Goal: Task Accomplishment & Management: Use online tool/utility

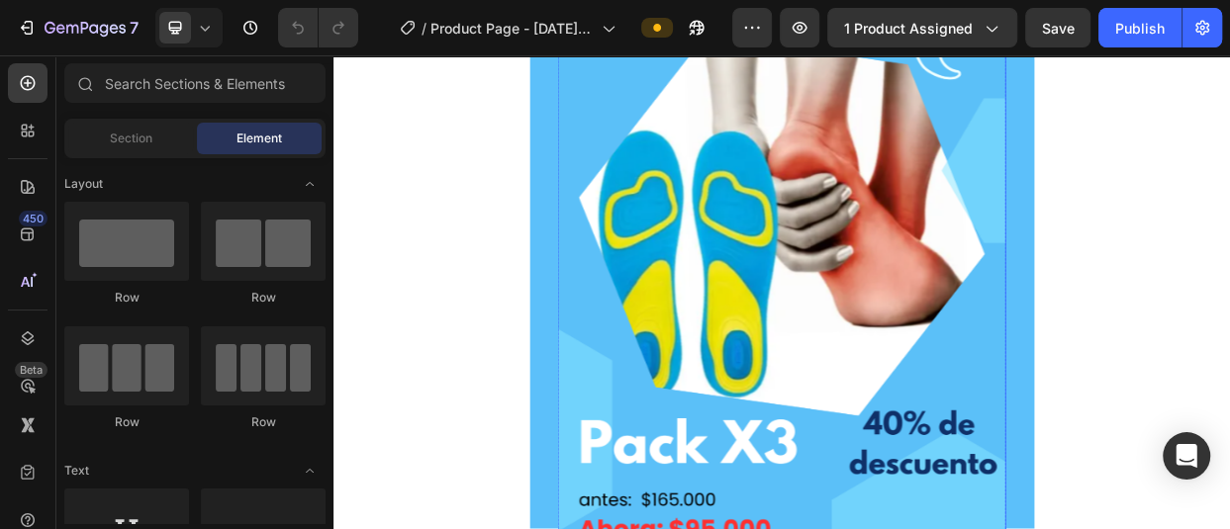
scroll to position [198, 0]
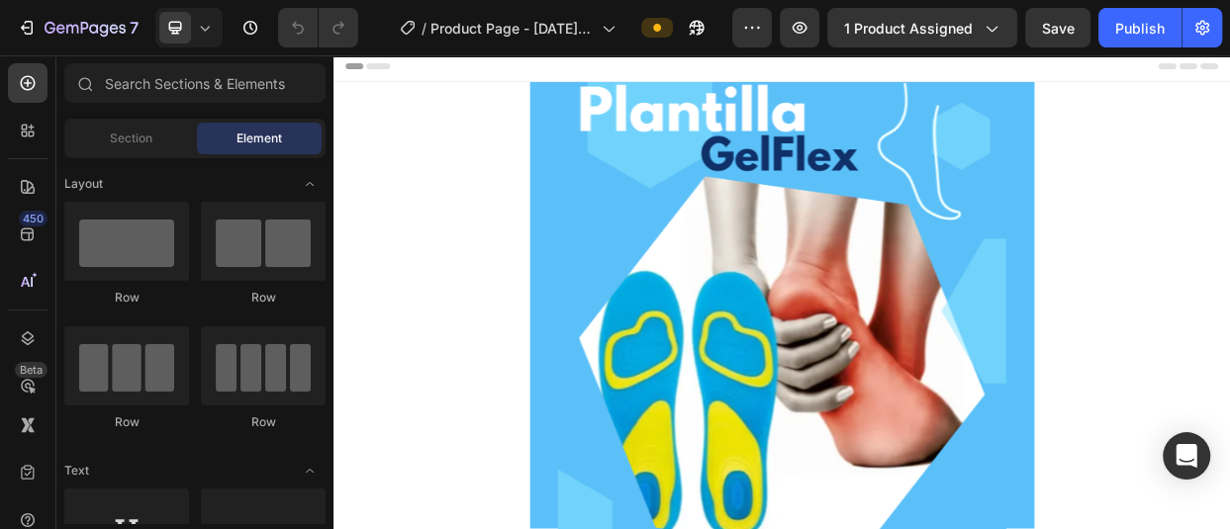
scroll to position [0, 0]
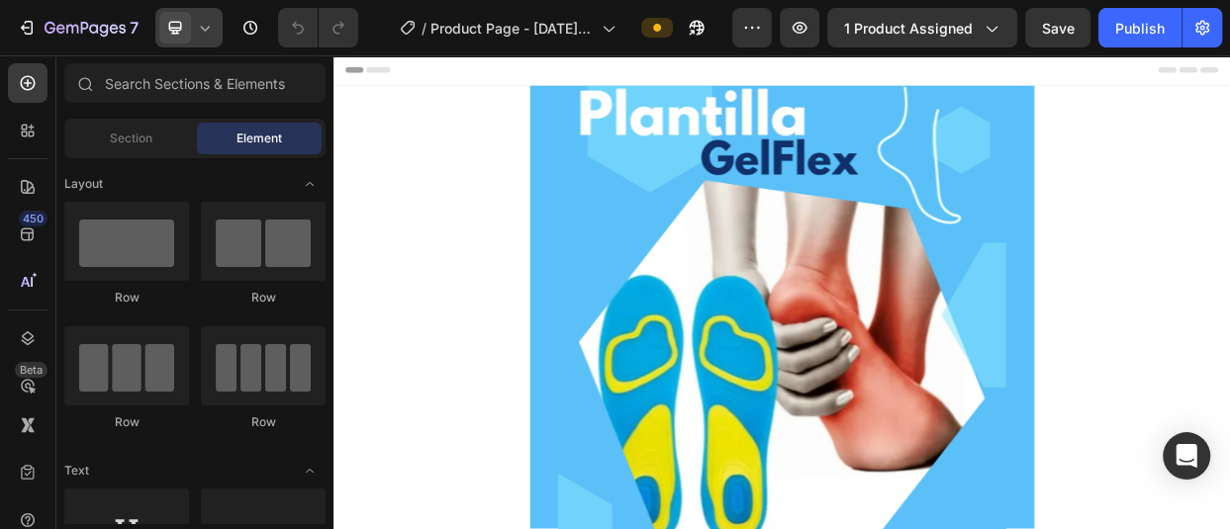
click at [213, 27] on icon at bounding box center [205, 28] width 20 height 20
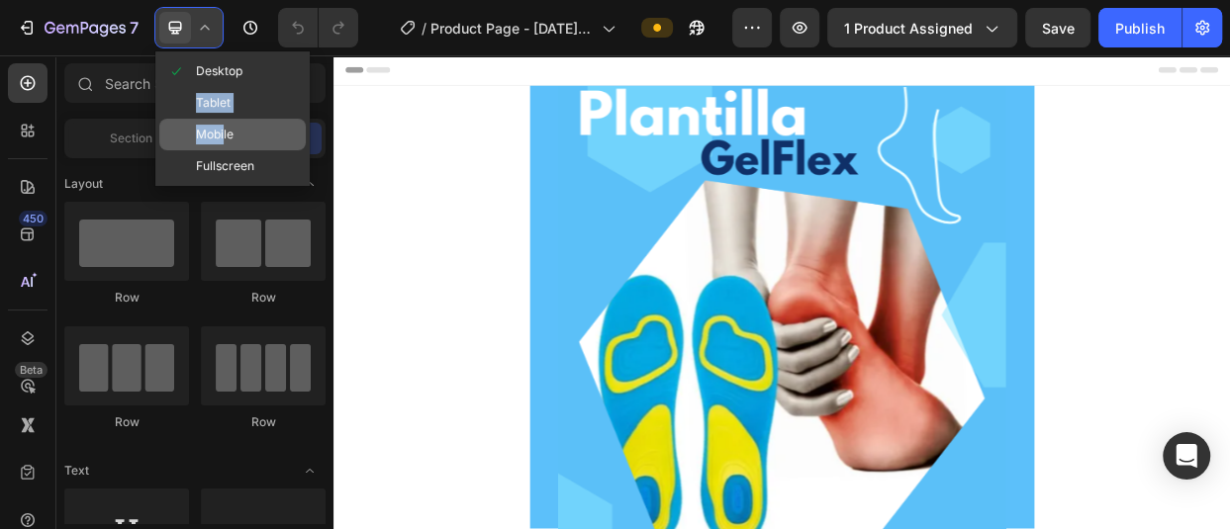
drag, startPoint x: 198, startPoint y: 98, endPoint x: 223, endPoint y: 138, distance: 46.7
click at [223, 138] on div "Desktop Tablet Mobile Fullscreen" at bounding box center [232, 118] width 154 height 135
click at [227, 134] on span "Mobile" at bounding box center [215, 135] width 38 height 20
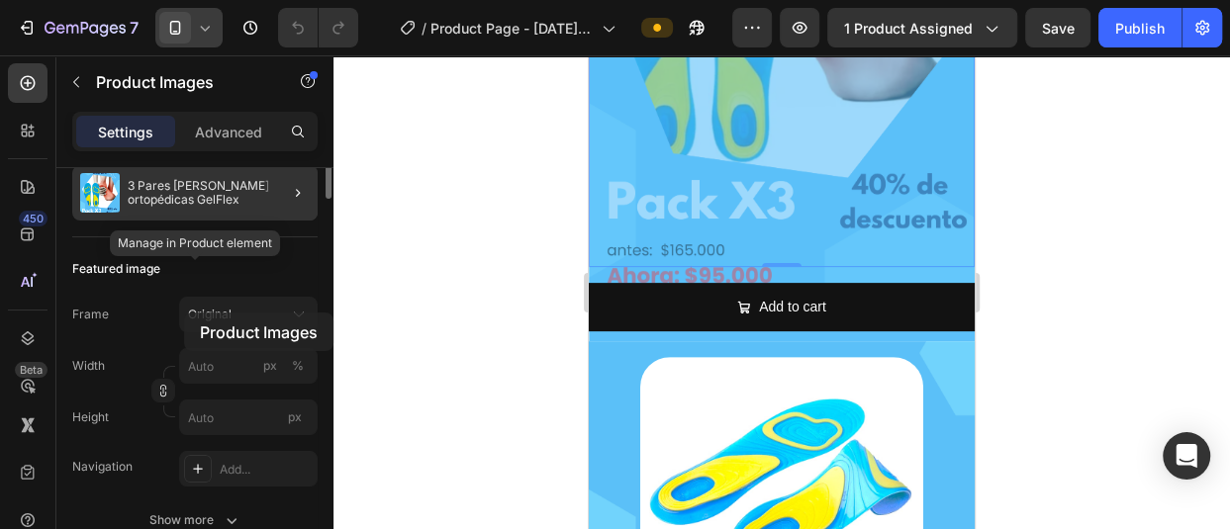
scroll to position [99, 0]
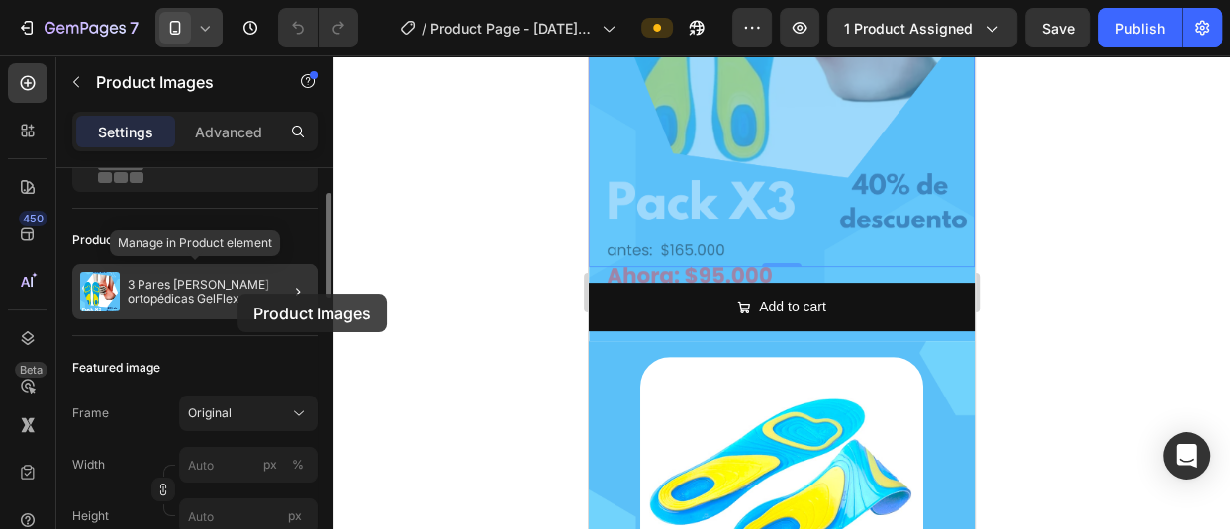
click at [237, 294] on p "3 Pares [PERSON_NAME] ortopédicas GelFlex" at bounding box center [219, 292] width 182 height 28
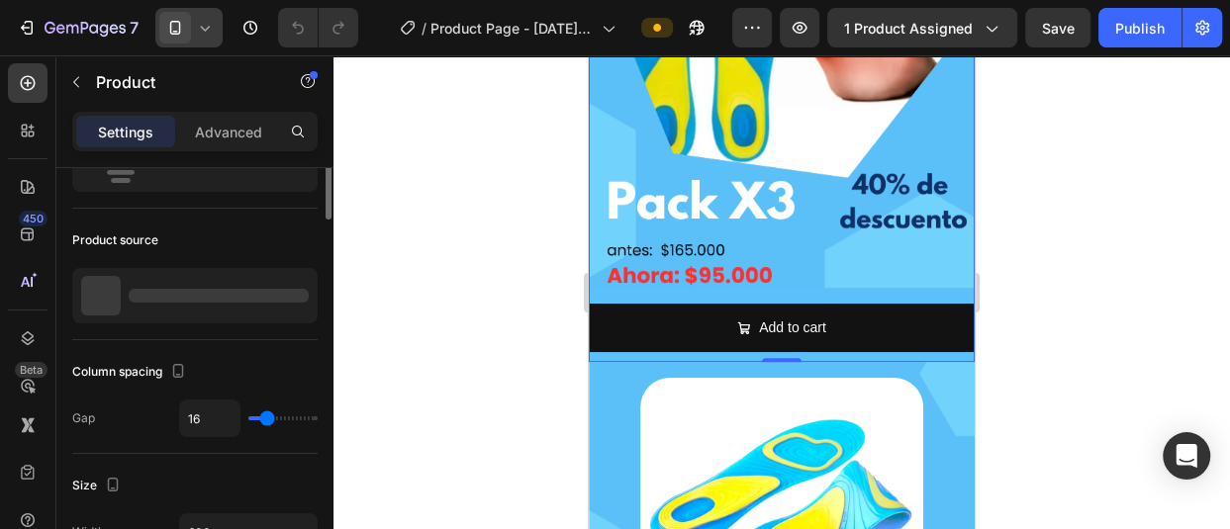
scroll to position [0, 0]
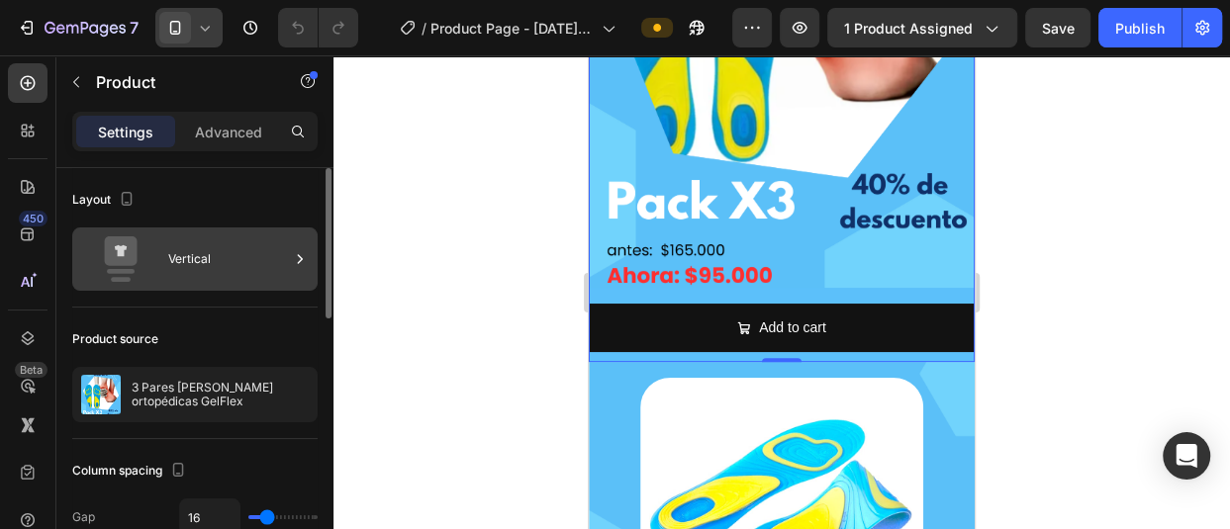
click at [251, 256] on div "Vertical" at bounding box center [228, 259] width 121 height 46
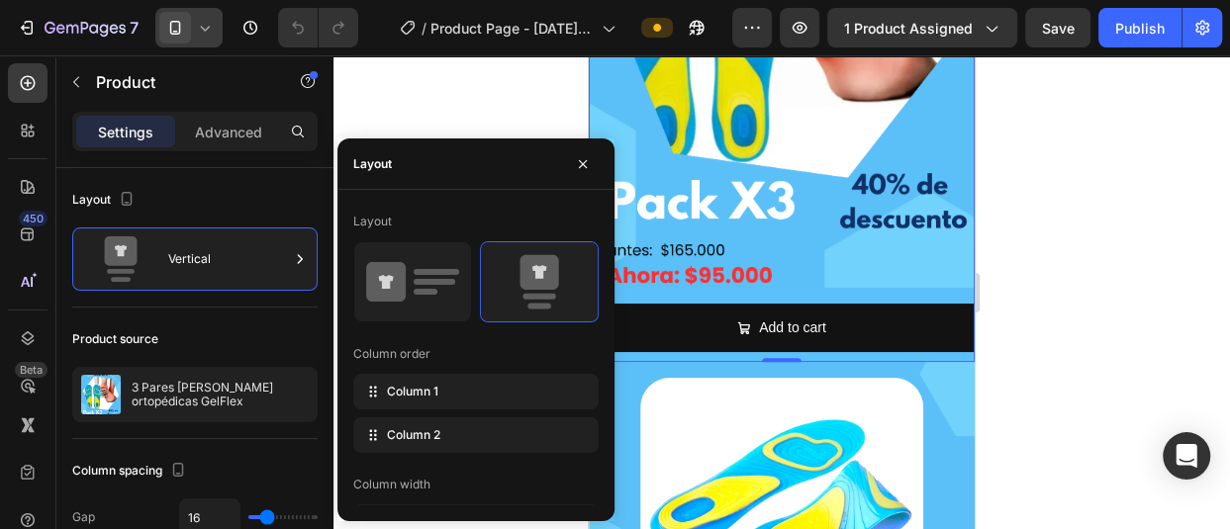
click at [431, 97] on div at bounding box center [781, 292] width 896 height 474
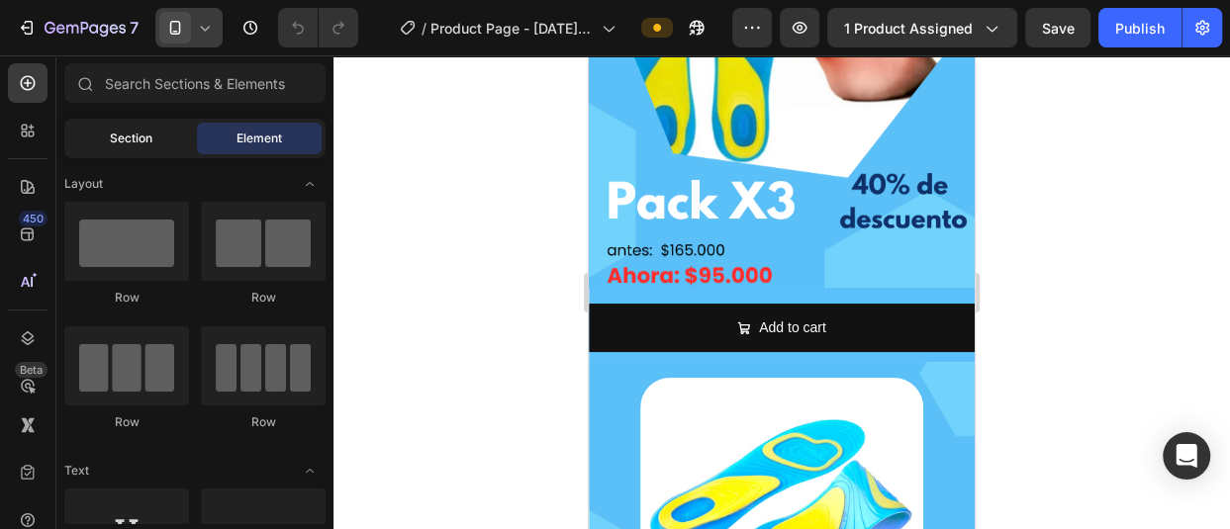
click at [105, 144] on div "Section" at bounding box center [130, 139] width 125 height 32
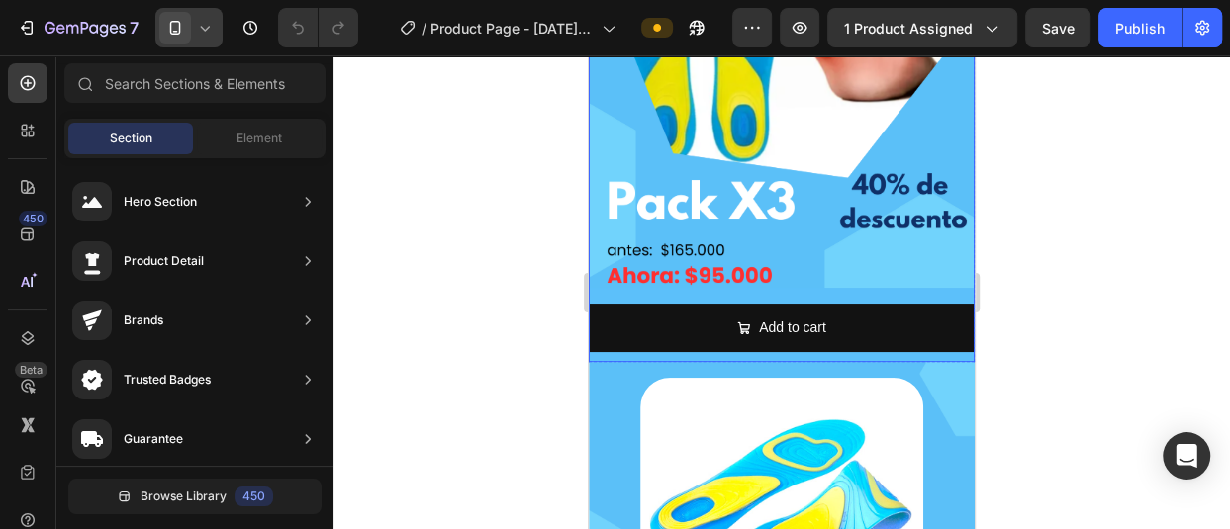
click at [944, 154] on img at bounding box center [782, 28] width 386 height 518
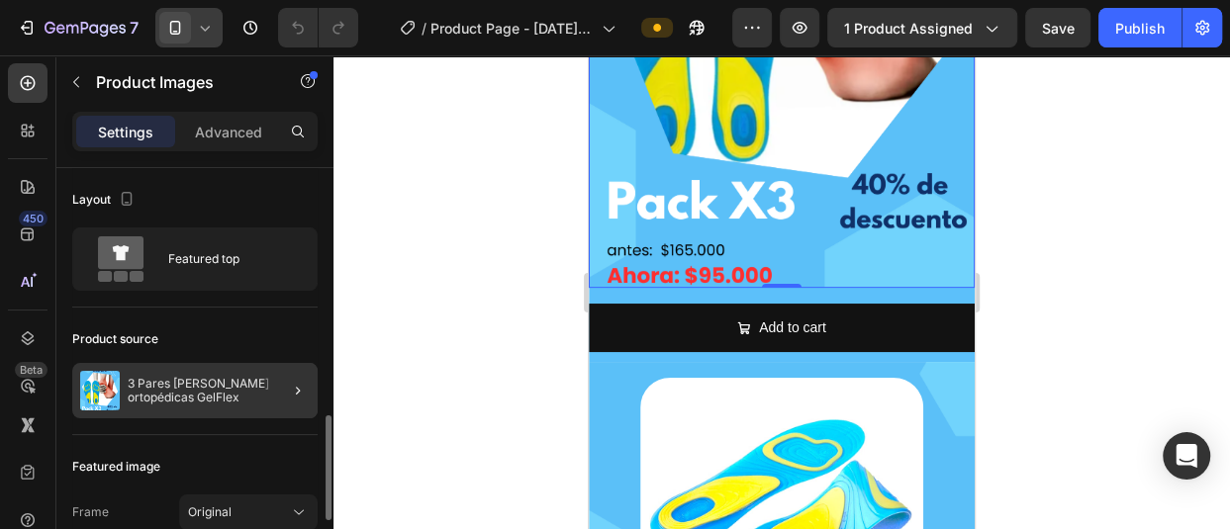
scroll to position [198, 0]
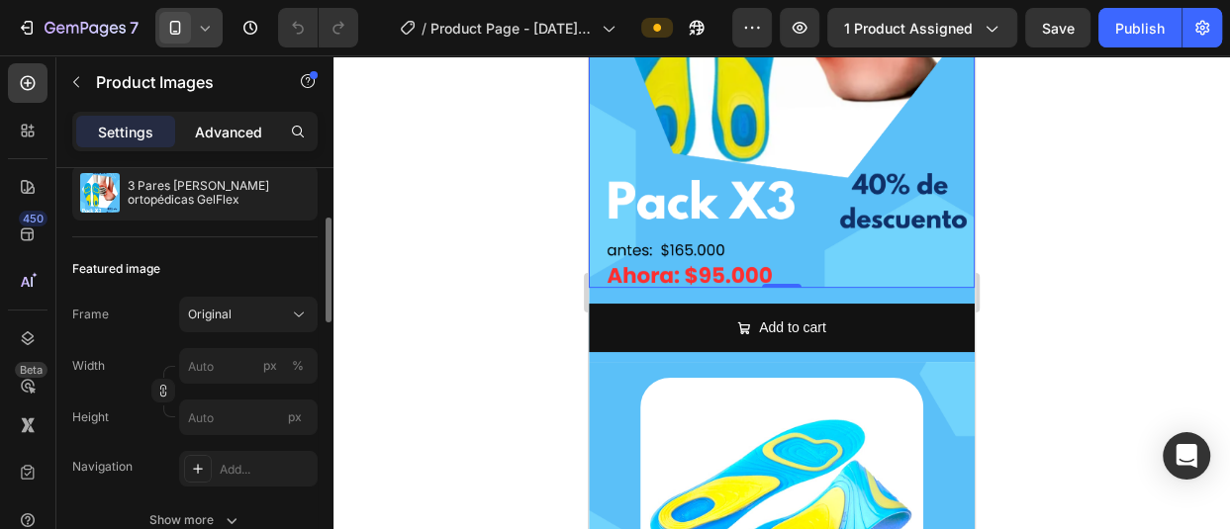
click at [223, 130] on p "Advanced" at bounding box center [228, 132] width 67 height 21
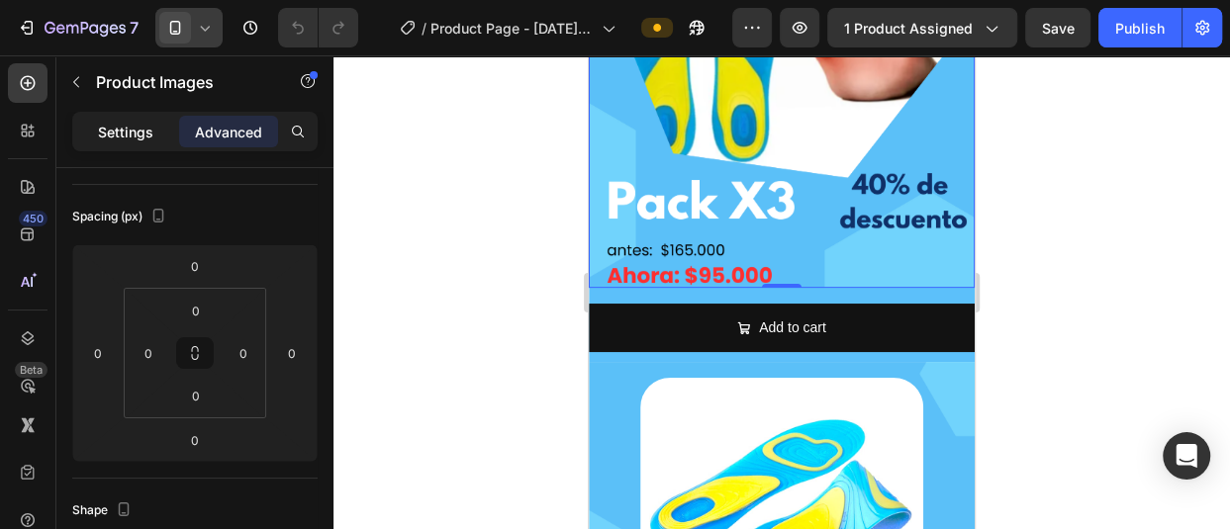
click at [85, 130] on div "Settings" at bounding box center [125, 132] width 99 height 32
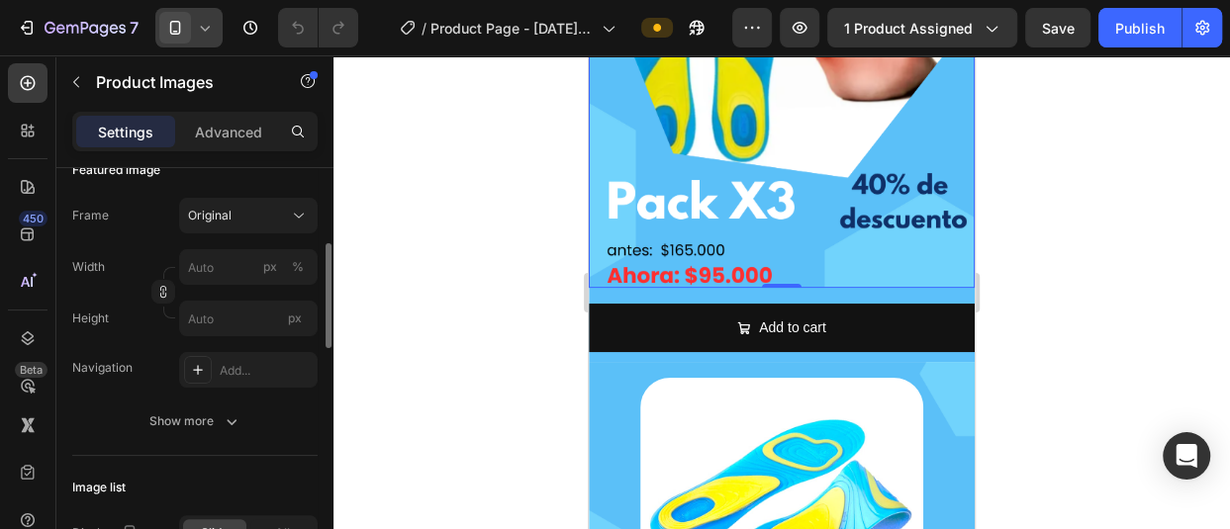
scroll to position [396, 0]
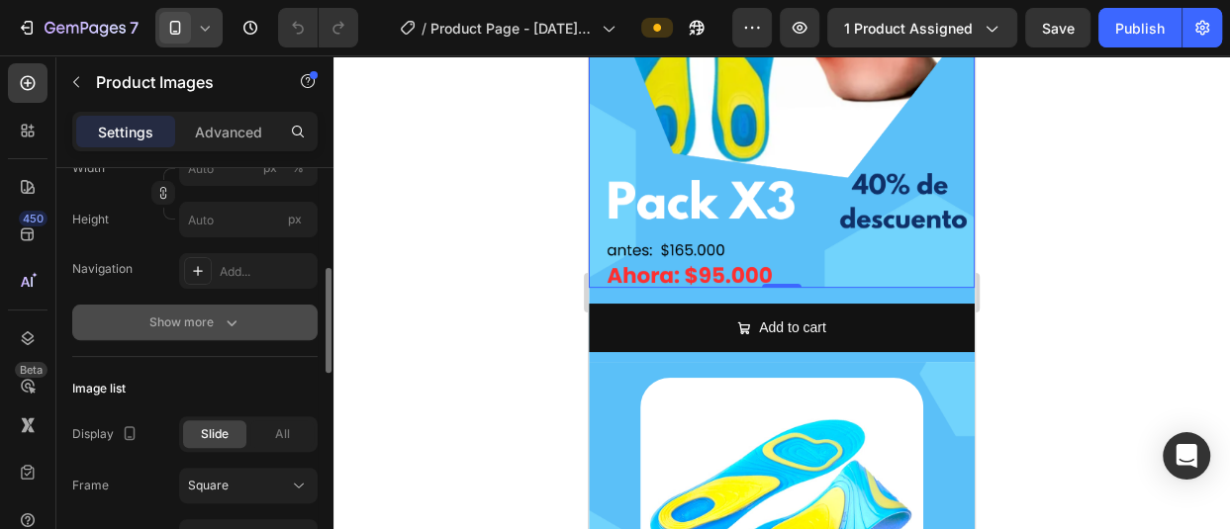
click at [219, 314] on div "Show more" at bounding box center [195, 323] width 92 height 20
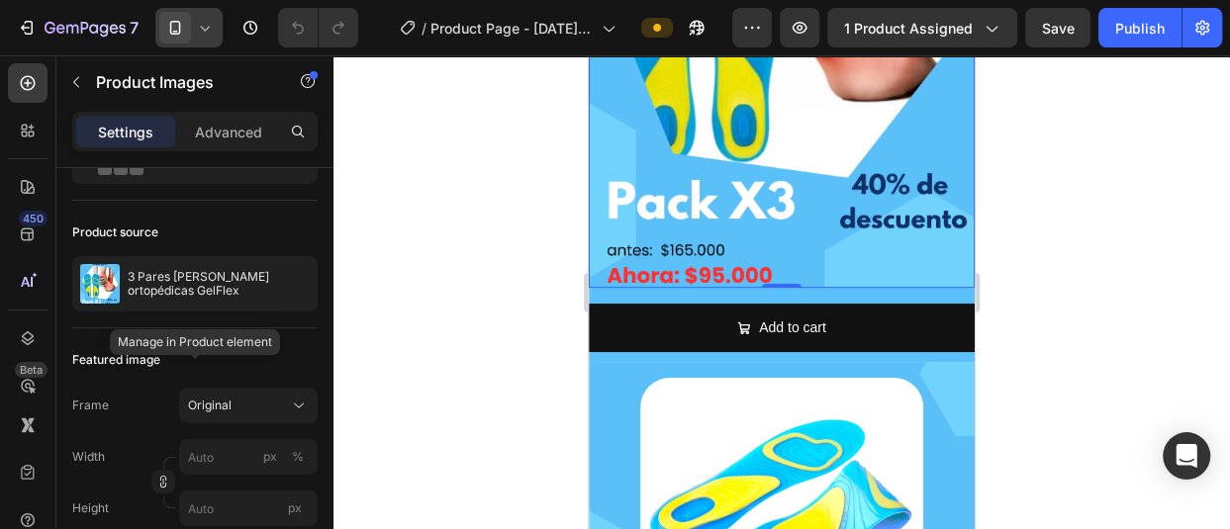
scroll to position [0, 0]
